Goal: Information Seeking & Learning: Find specific fact

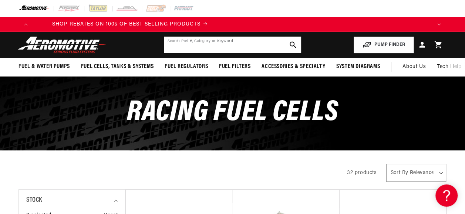
scroll to position [0, 114]
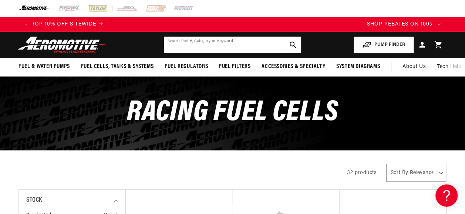
click at [200, 44] on input "text" at bounding box center [232, 45] width 137 height 16
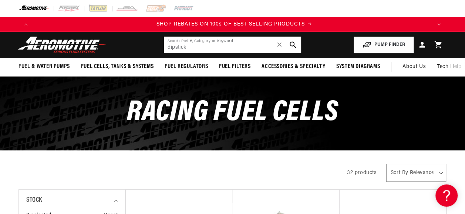
scroll to position [0, 398]
type input "dipstick"
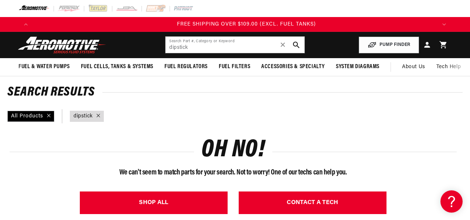
scroll to position [0, 807]
